Goal: Task Accomplishment & Management: Manage account settings

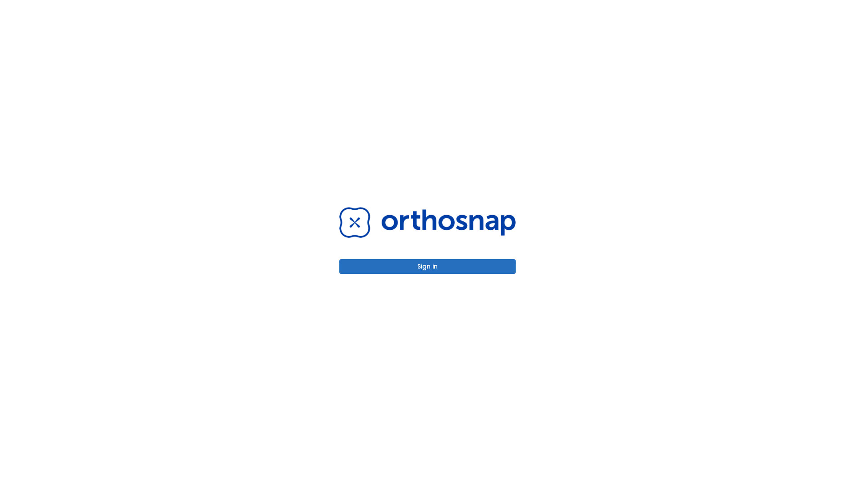
click at [428, 266] on button "Sign in" at bounding box center [427, 266] width 176 height 15
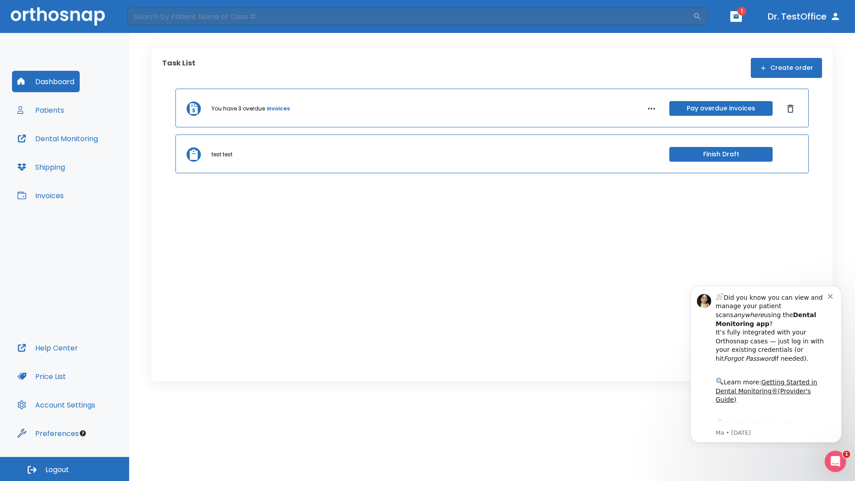
click at [65, 469] on span "Logout" at bounding box center [57, 470] width 24 height 10
